Goal: Browse casually

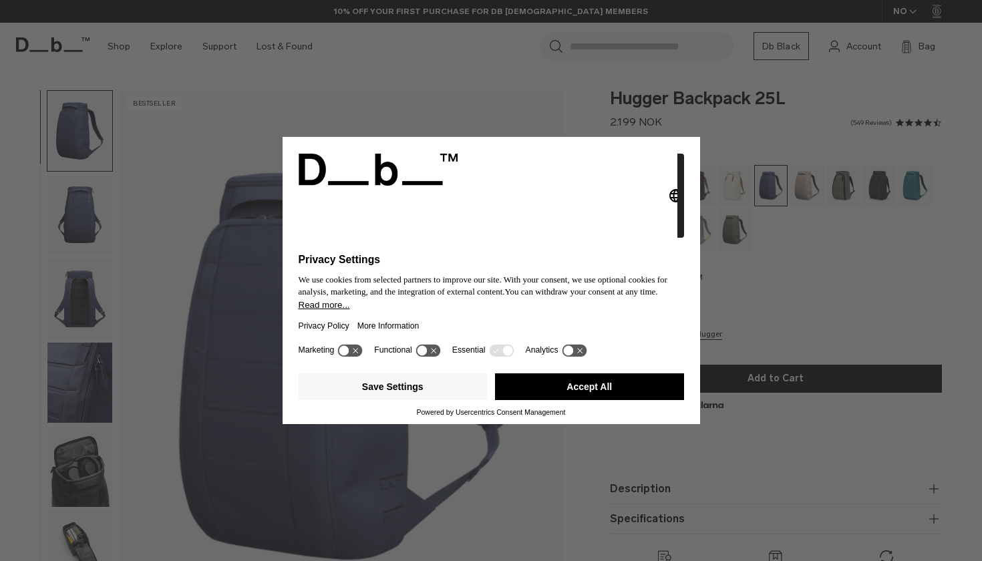
click at [579, 397] on button "Accept All" at bounding box center [589, 386] width 189 height 27
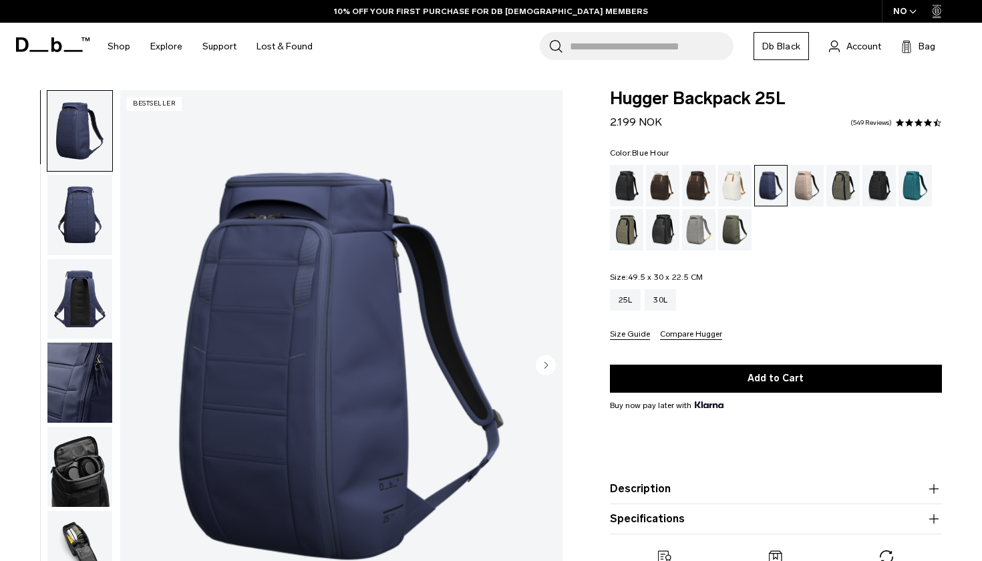
click at [548, 371] on circle "Next slide" at bounding box center [546, 365] width 20 height 20
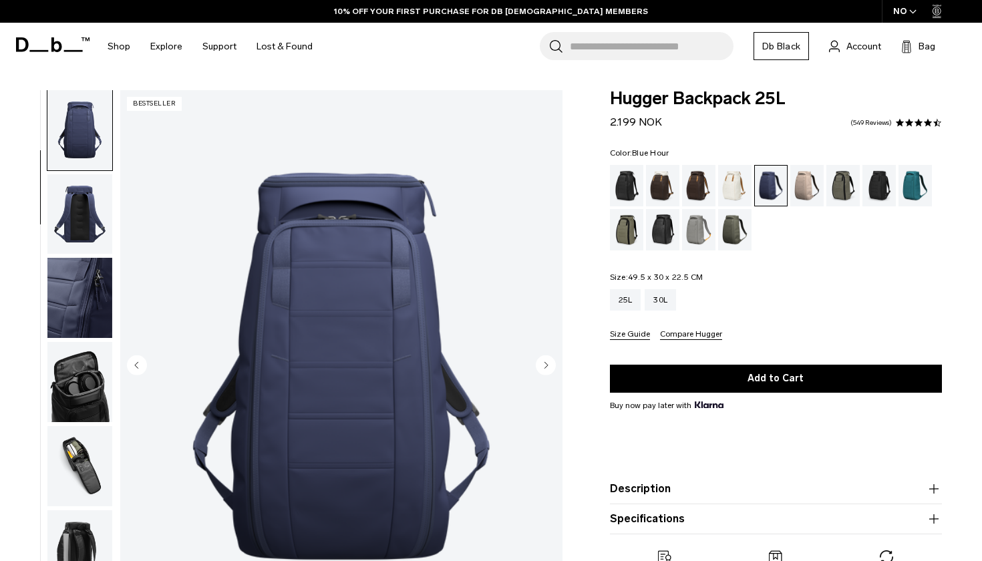
click at [548, 371] on circle "Next slide" at bounding box center [546, 365] width 20 height 20
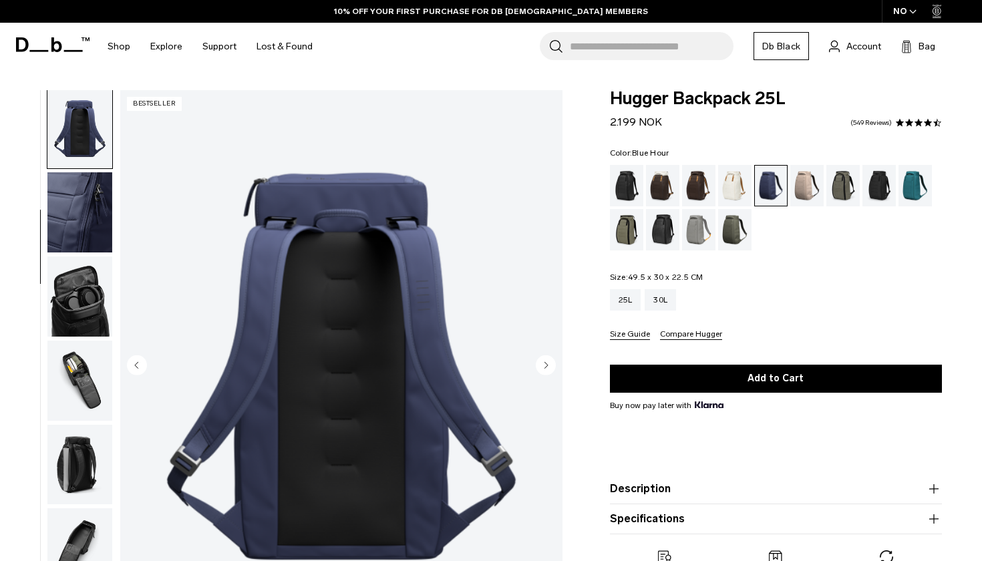
click at [548, 371] on circle "Next slide" at bounding box center [546, 365] width 20 height 20
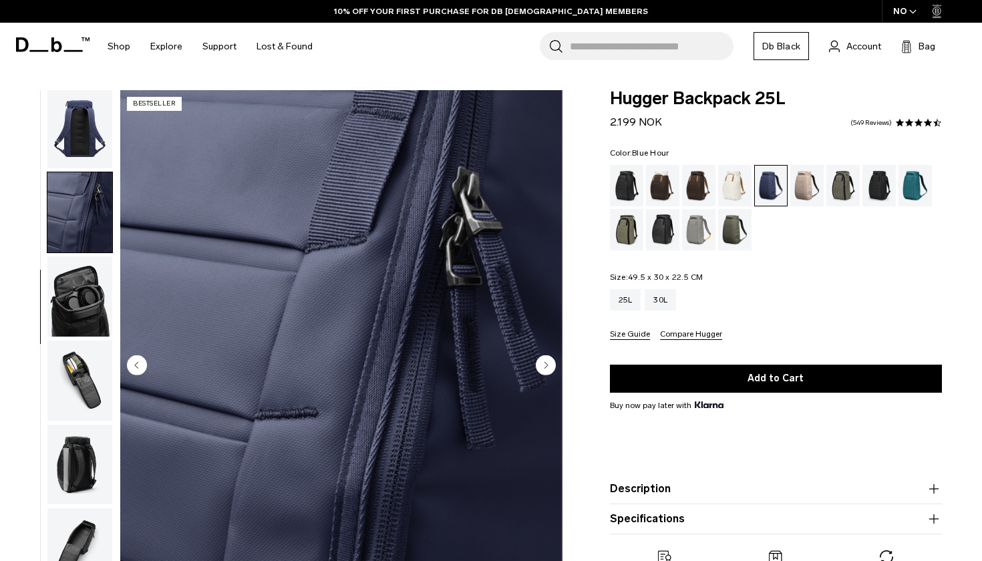
scroll to position [210, 0]
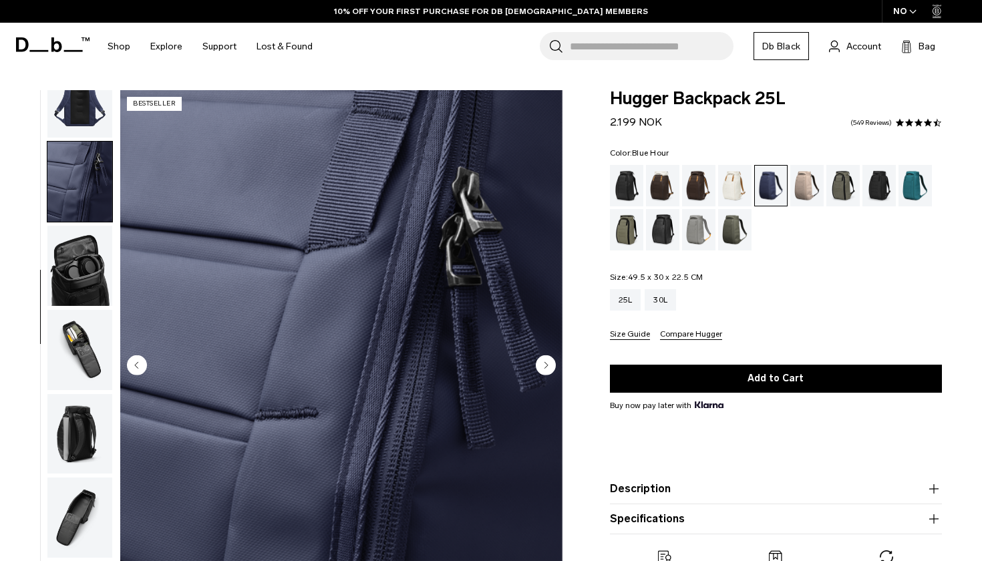
click at [548, 371] on circle "Next slide" at bounding box center [546, 365] width 20 height 20
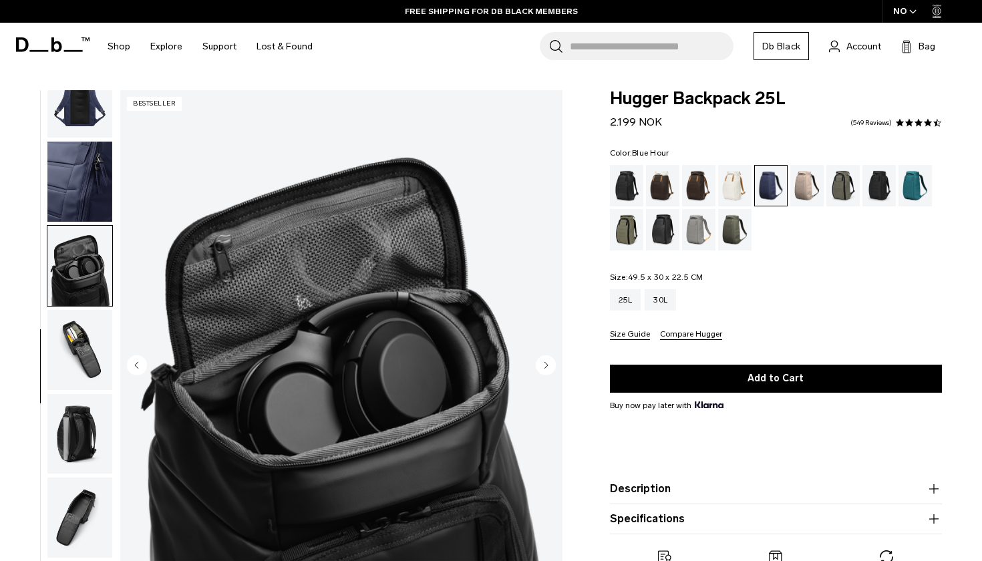
click at [548, 371] on circle "Next slide" at bounding box center [546, 365] width 20 height 20
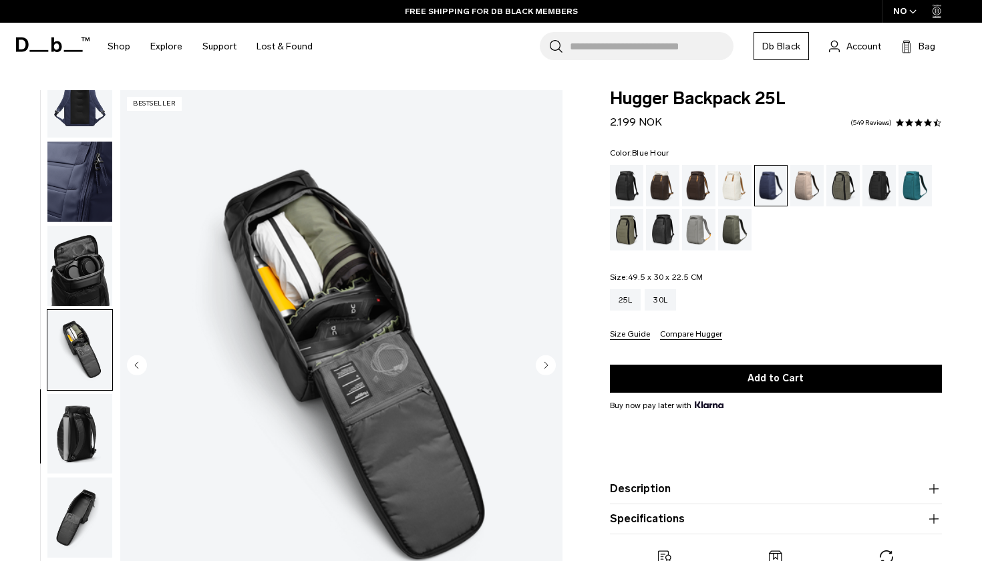
click at [548, 371] on circle "Next slide" at bounding box center [546, 365] width 20 height 20
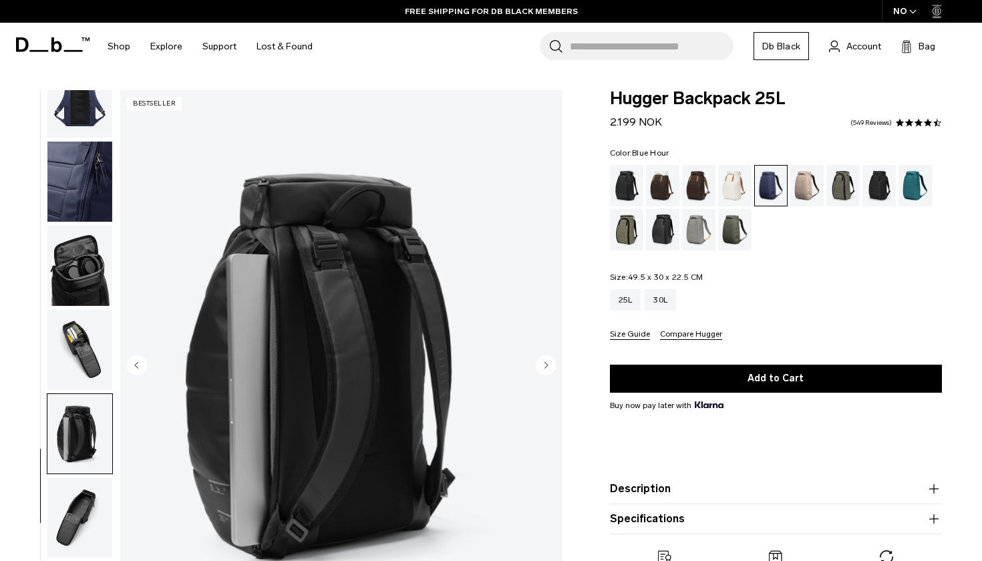
click at [548, 371] on circle "Next slide" at bounding box center [546, 365] width 20 height 20
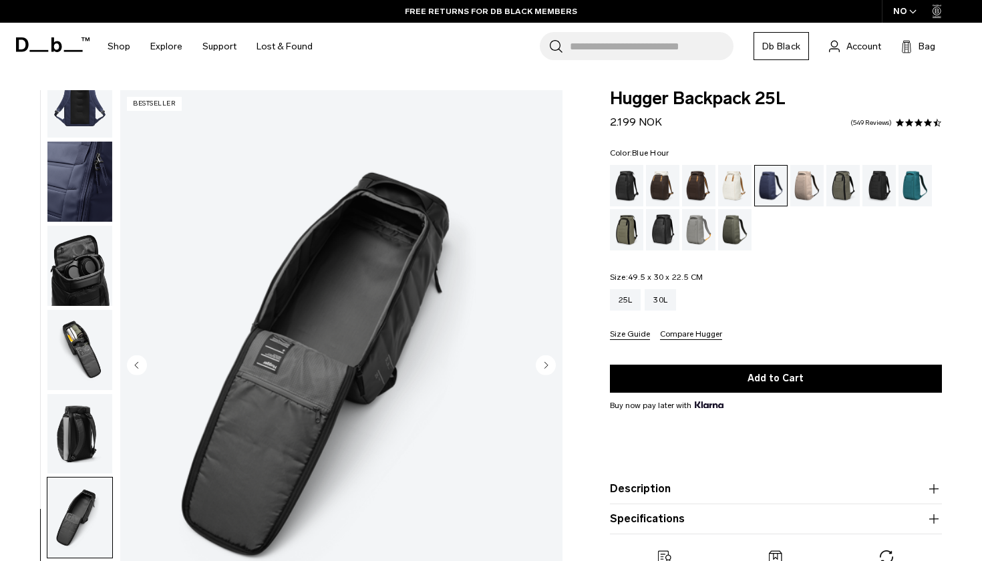
click at [548, 371] on circle "Next slide" at bounding box center [546, 365] width 20 height 20
